Goal: Use online tool/utility: Utilize a website feature to perform a specific function

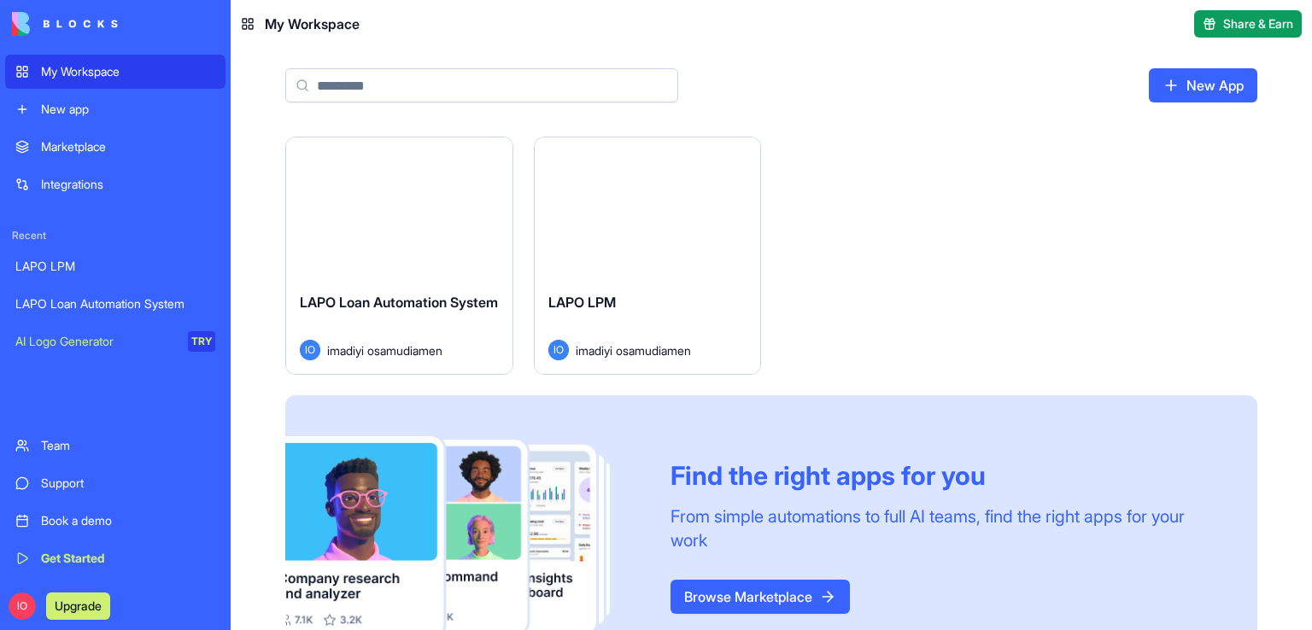
click at [364, 230] on div "Launch" at bounding box center [399, 207] width 226 height 141
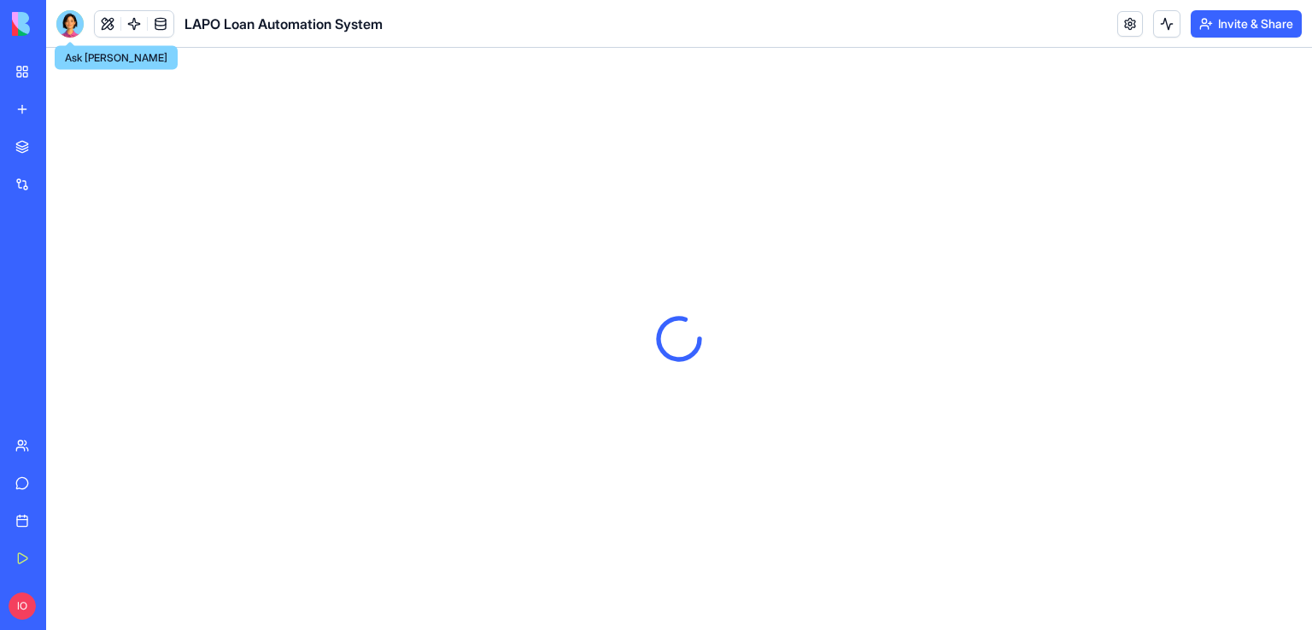
click at [76, 30] on div at bounding box center [69, 23] width 27 height 27
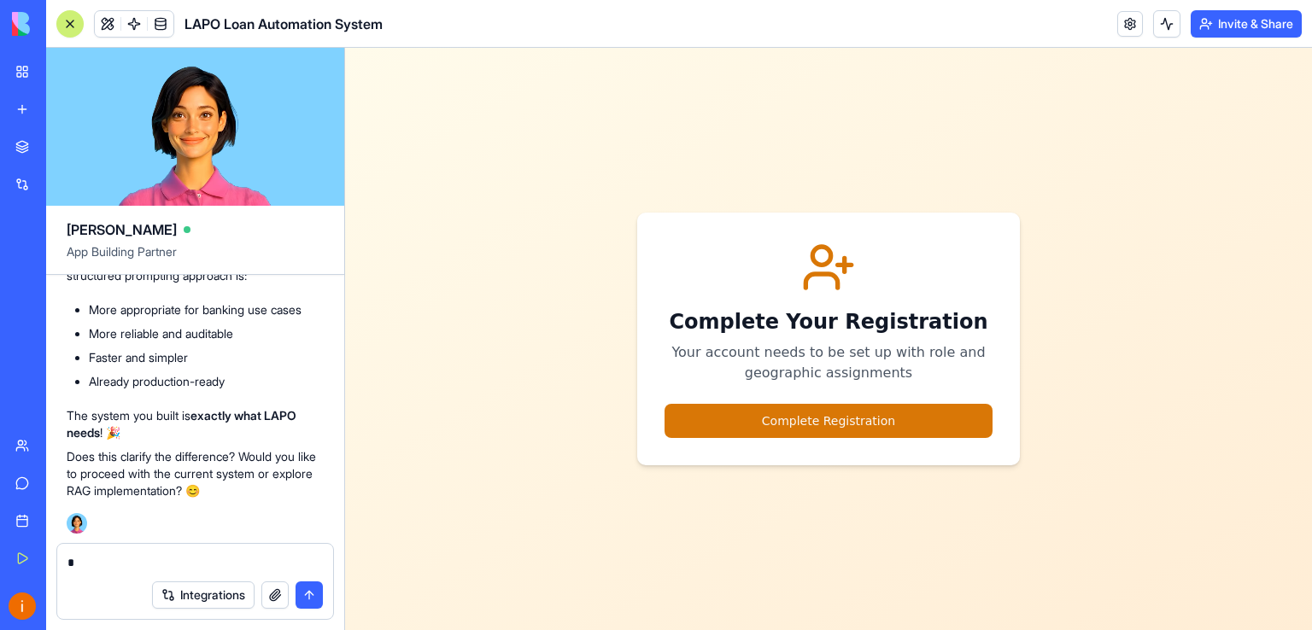
type textarea "**"
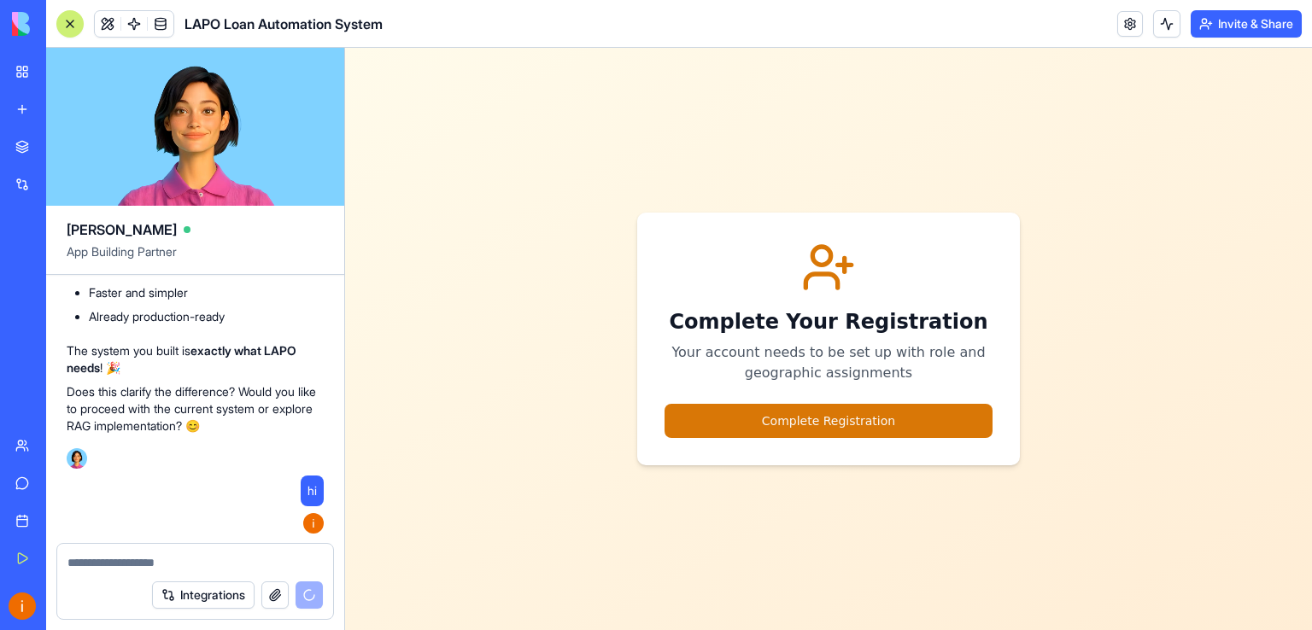
scroll to position [34069, 0]
